Goal: Navigation & Orientation: Find specific page/section

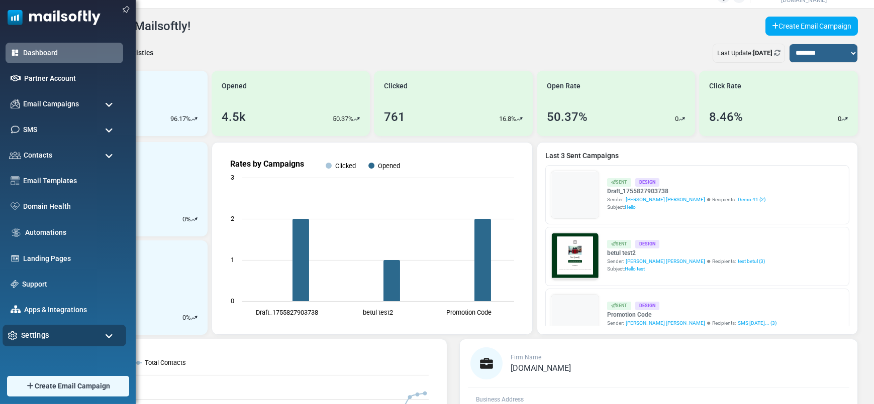
scroll to position [18, 0]
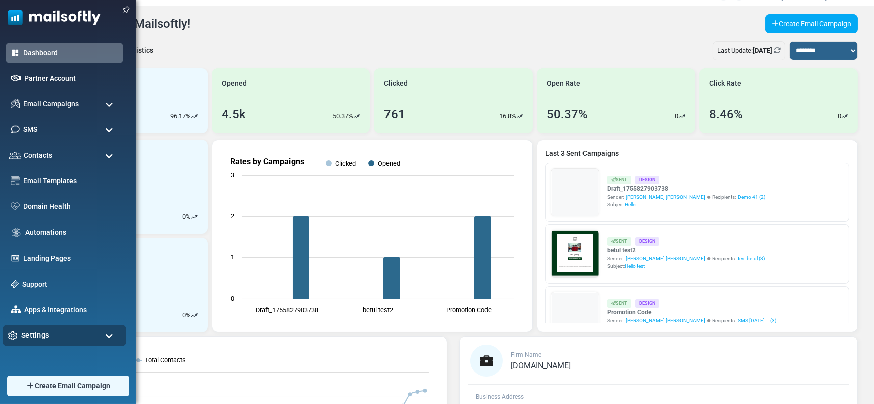
click at [44, 338] on span "Settings" at bounding box center [35, 335] width 28 height 11
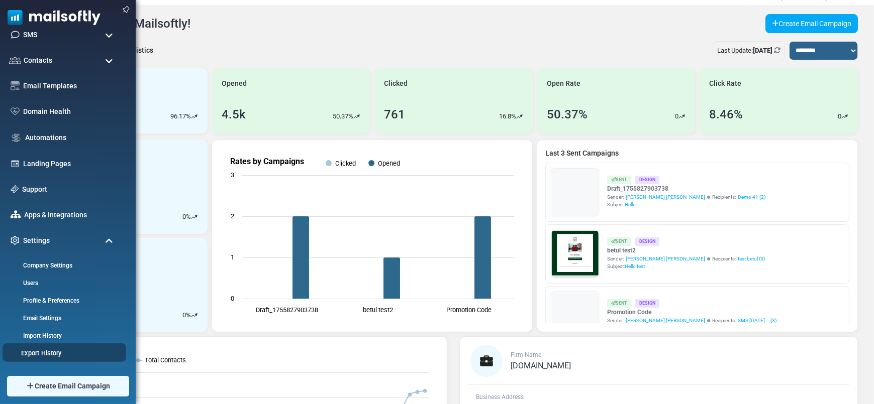
scroll to position [127, 0]
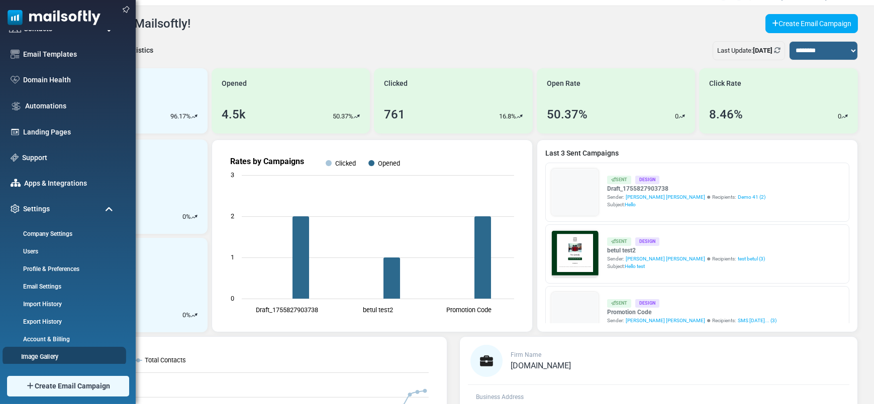
click at [43, 356] on link "Image Gallery" at bounding box center [63, 357] width 121 height 10
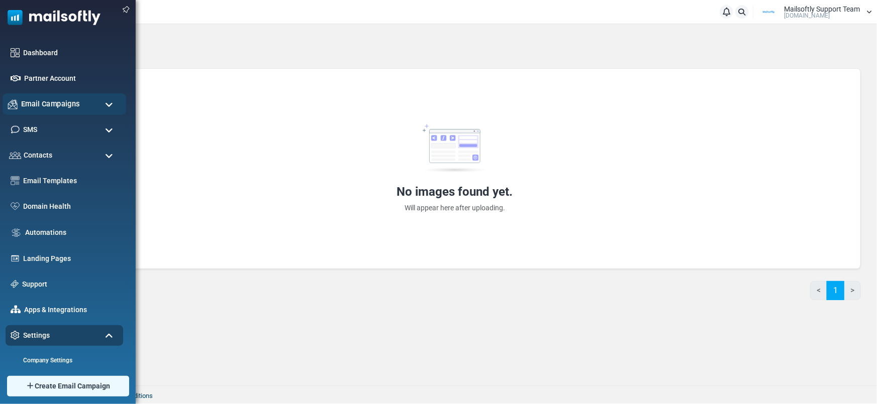
click at [27, 102] on span "Email Campaigns" at bounding box center [50, 103] width 59 height 11
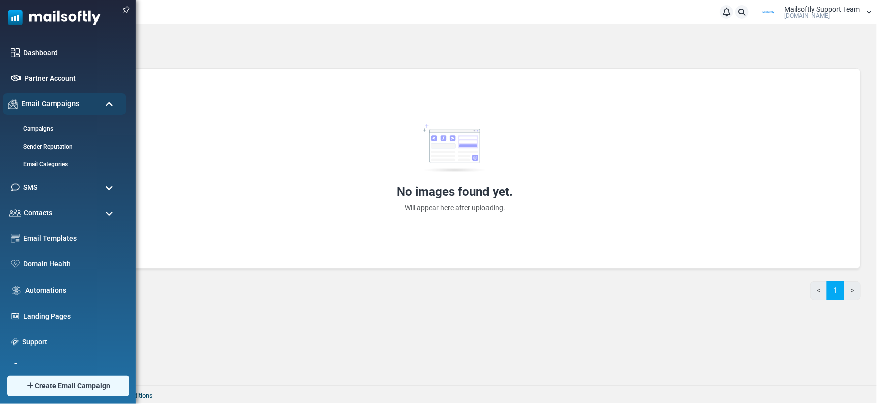
click at [63, 99] on span "Email Campaigns" at bounding box center [50, 103] width 59 height 11
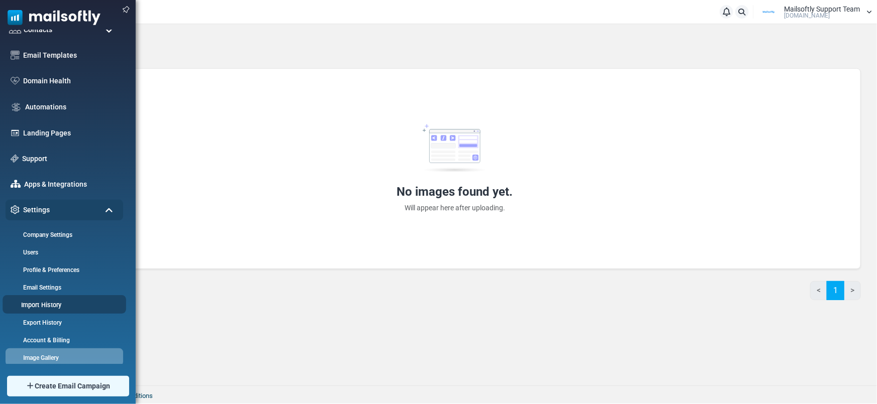
scroll to position [127, 0]
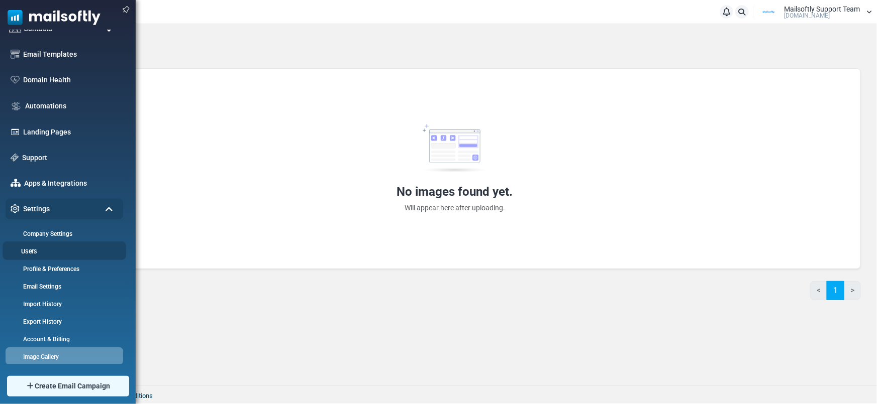
click at [40, 248] on link "Users" at bounding box center [63, 252] width 121 height 10
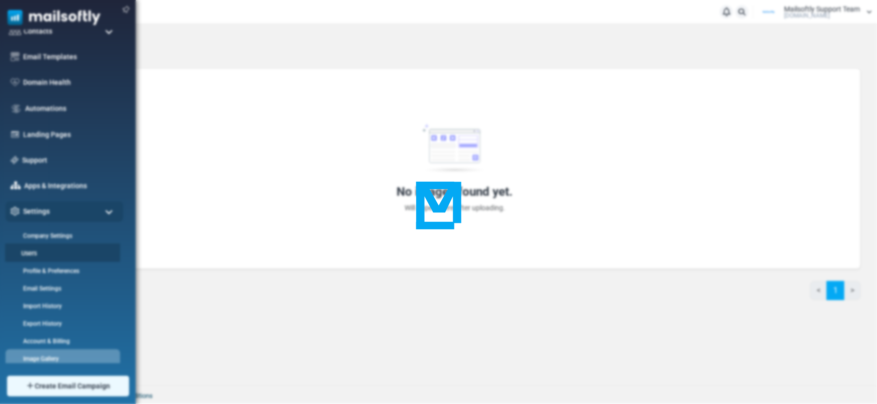
scroll to position [0, 0]
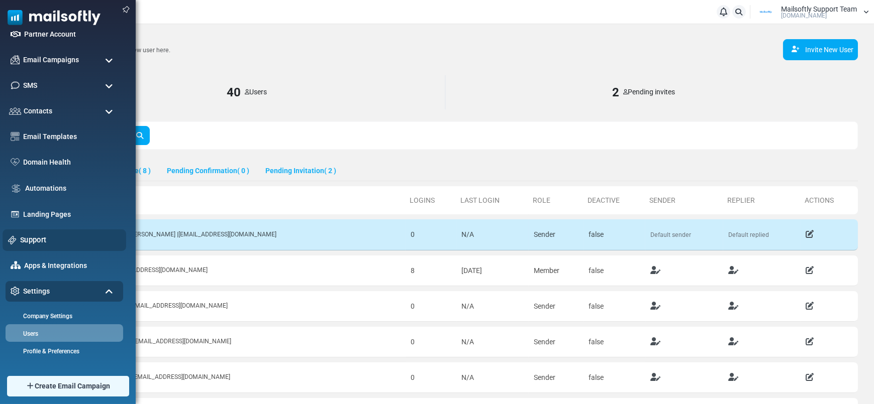
scroll to position [76, 0]
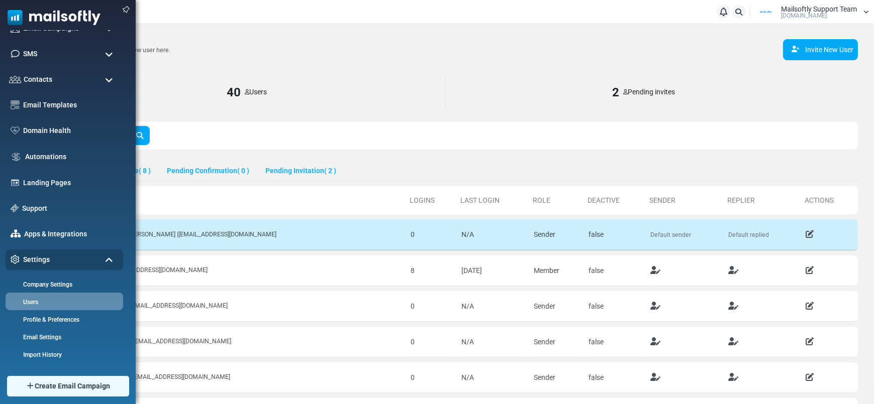
click at [63, 18] on img at bounding box center [50, 15] width 100 height 30
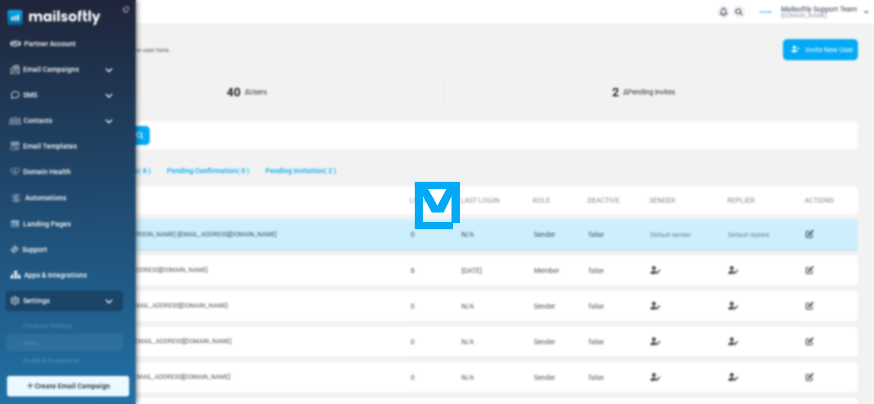
scroll to position [0, 0]
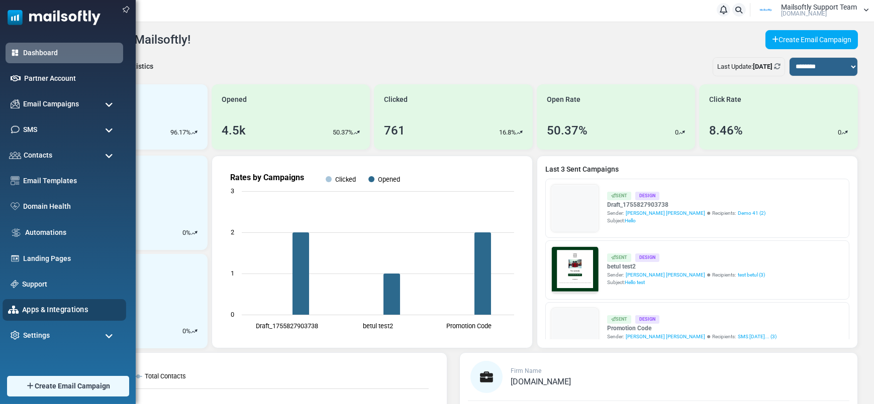
scroll to position [4, 0]
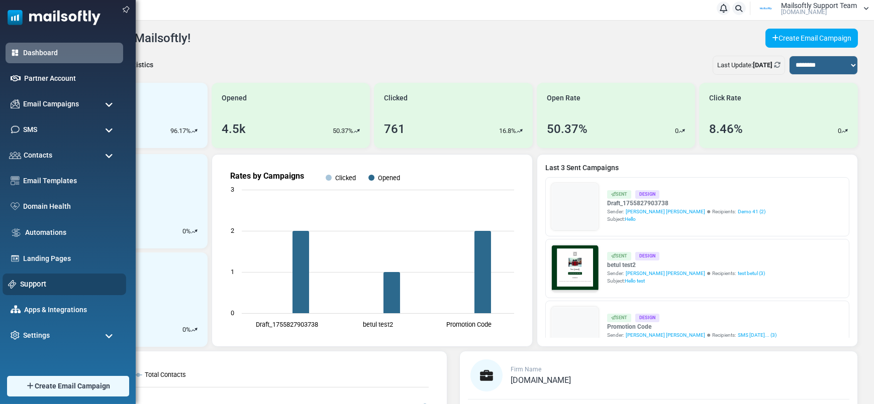
click at [35, 284] on link "Support" at bounding box center [70, 284] width 100 height 11
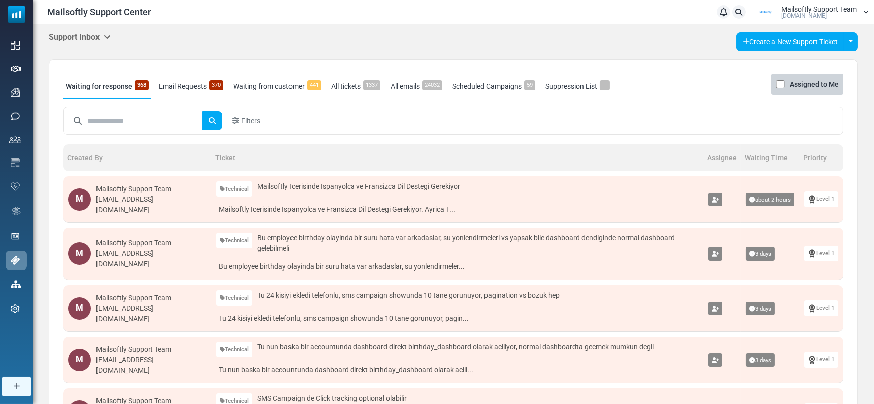
click at [80, 37] on h5 "Support Inbox" at bounding box center [80, 37] width 62 height 10
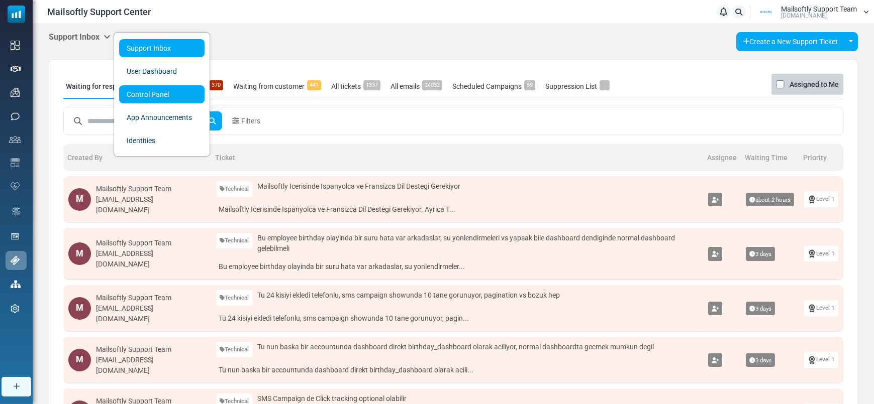
click at [141, 86] on link "Control Panel" at bounding box center [161, 94] width 85 height 18
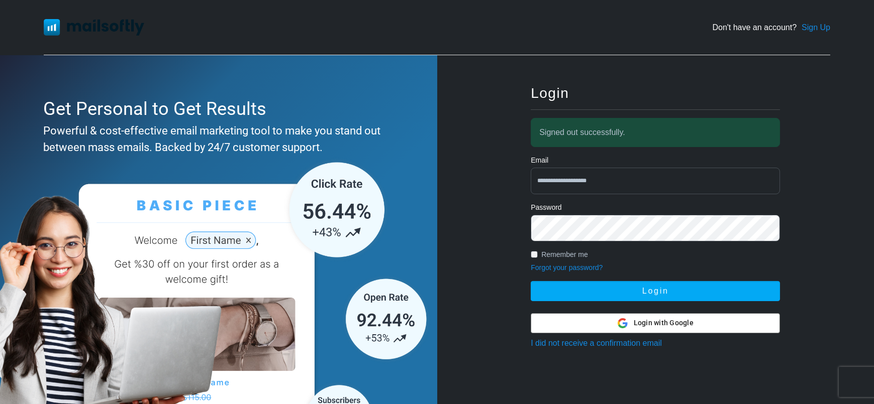
click at [658, 179] on input "**********" at bounding box center [654, 181] width 249 height 27
click at [629, 181] on input "**********" at bounding box center [654, 181] width 249 height 27
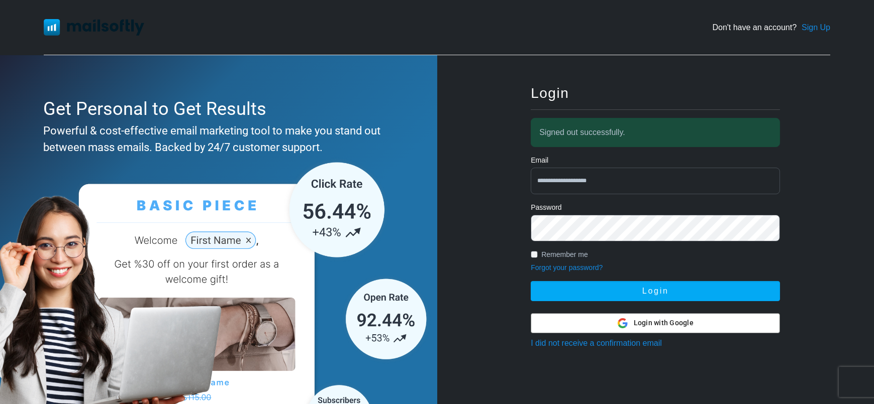
click at [629, 181] on input "**********" at bounding box center [654, 181] width 249 height 27
type input "**********"
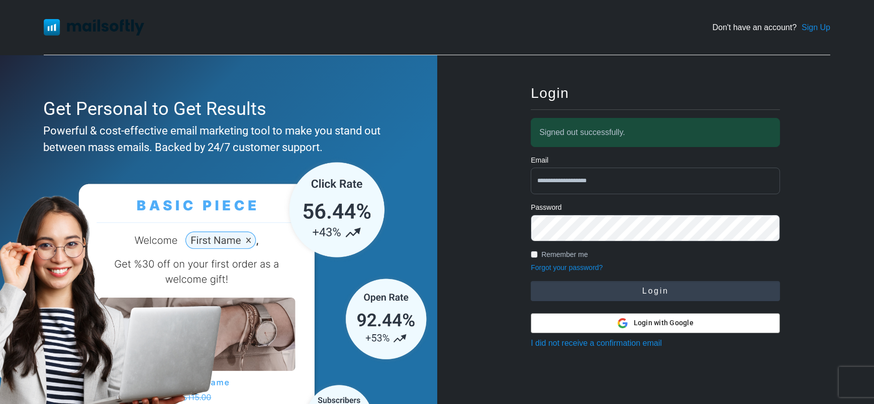
click at [663, 300] on button "Login" at bounding box center [654, 291] width 249 height 20
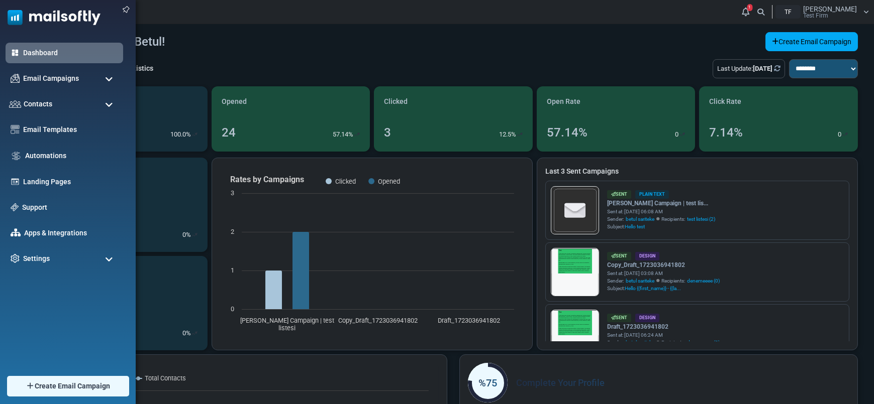
click at [27, 248] on ul "Dashboard Email Campaigns Campaigns Sender Reputation Contacts Contacts Contact…" at bounding box center [65, 156] width 131 height 227
click at [32, 259] on span "Settings" at bounding box center [35, 258] width 28 height 11
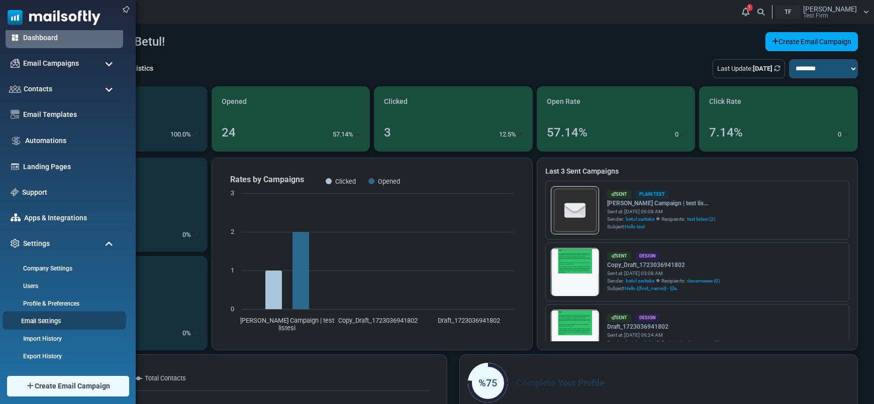
scroll to position [50, 0]
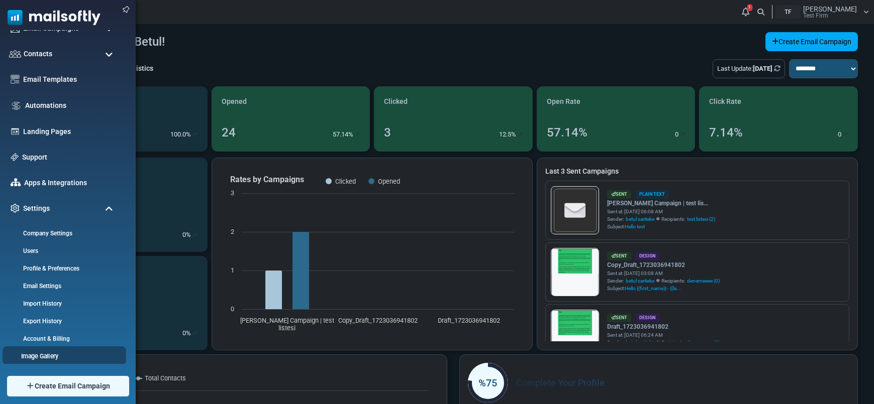
click at [49, 355] on link "Image Gallery" at bounding box center [63, 357] width 121 height 10
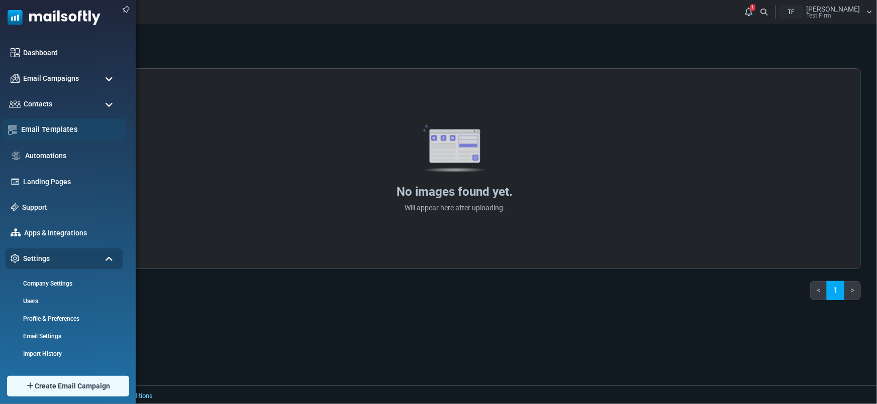
click at [48, 128] on link "Email Templates" at bounding box center [70, 129] width 99 height 11
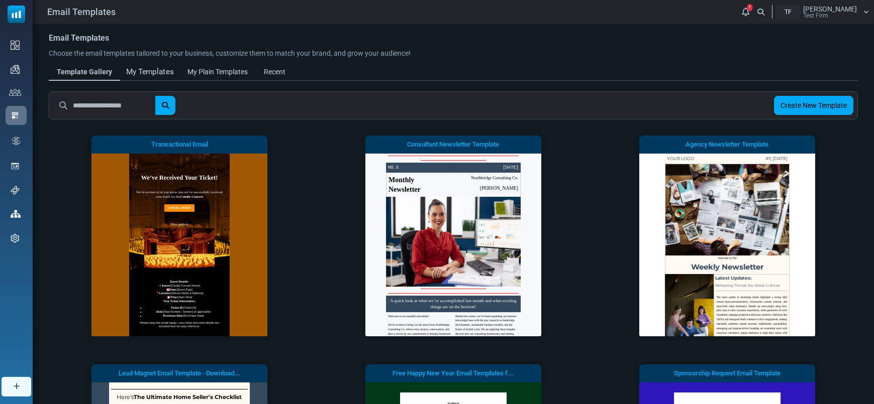
click at [135, 66] on div "My Templates" at bounding box center [150, 72] width 48 height 12
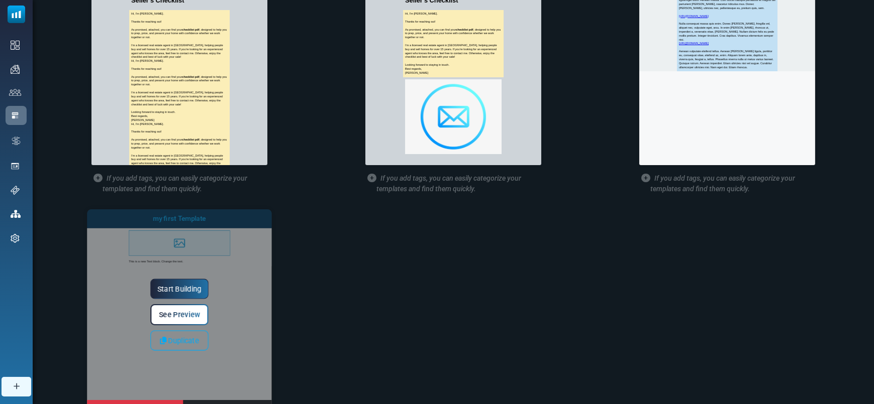
scroll to position [168, 0]
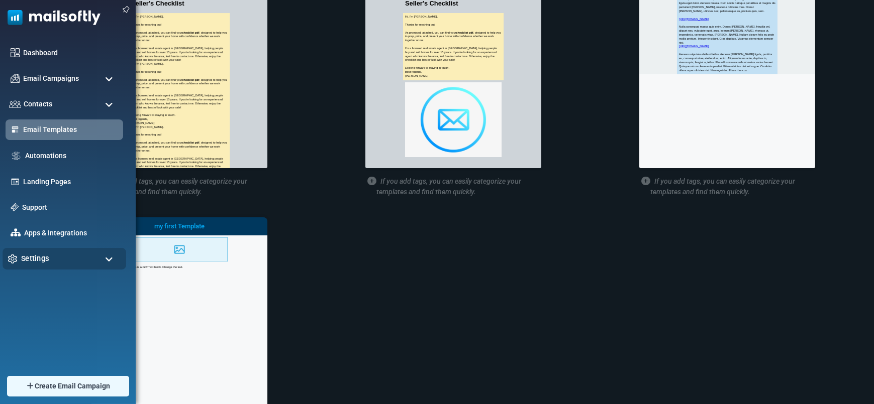
click at [24, 264] on span "Settings" at bounding box center [35, 258] width 28 height 11
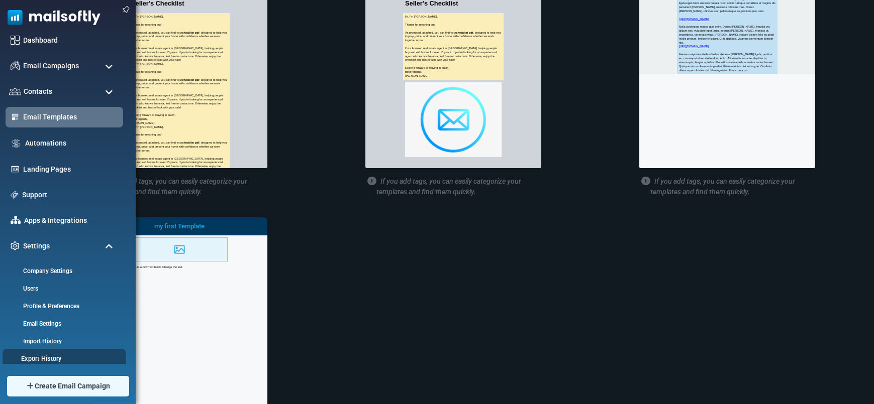
scroll to position [50, 0]
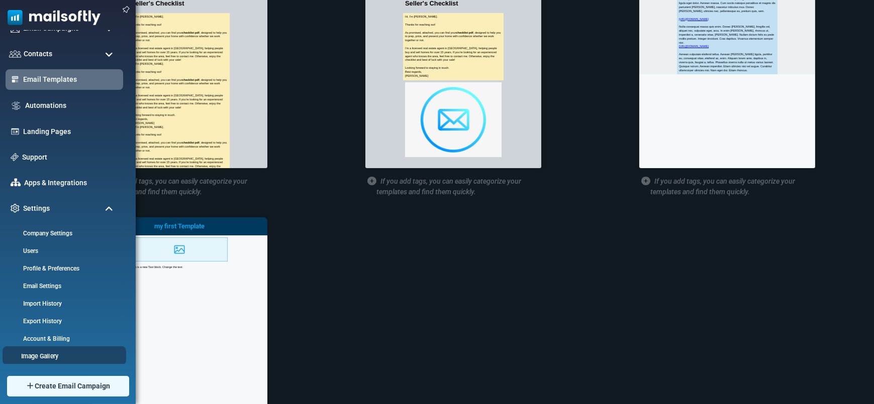
click at [49, 354] on link "Image Gallery" at bounding box center [63, 357] width 121 height 10
